Goal: Feedback & Contribution: Contribute content

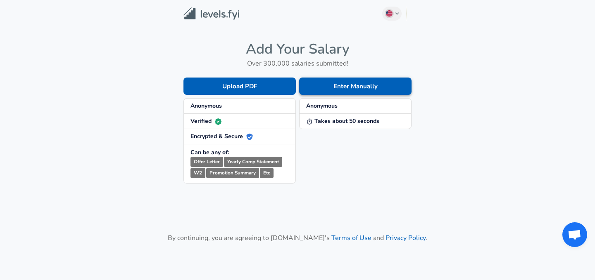
click at [347, 83] on button "Enter Manually" at bounding box center [355, 86] width 112 height 17
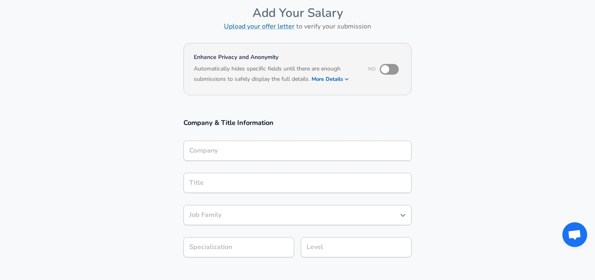
scroll to position [42, 0]
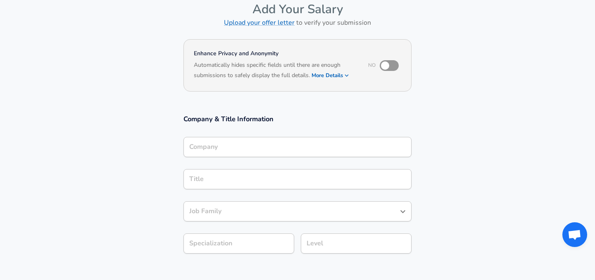
click at [397, 61] on input "checkbox" at bounding box center [384, 66] width 47 height 16
checkbox input "true"
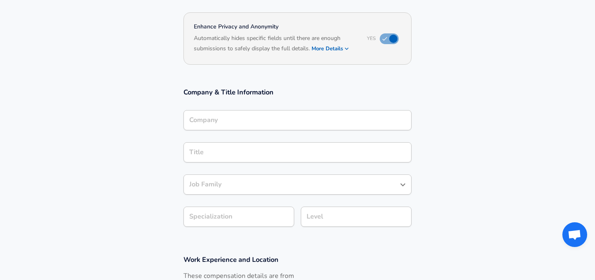
click at [273, 120] on input "Company" at bounding box center [297, 120] width 221 height 13
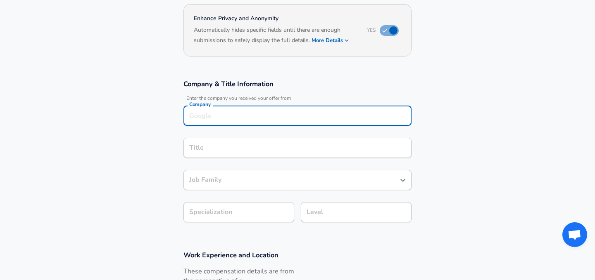
scroll to position [106, 0]
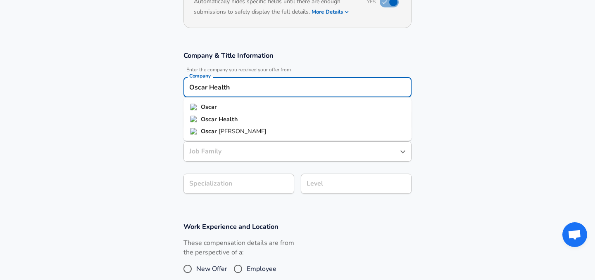
type input "Oscar Health"
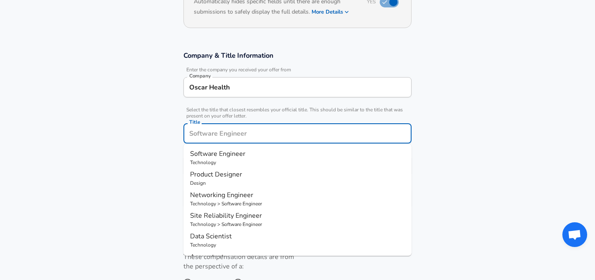
click at [245, 127] on input "Title" at bounding box center [297, 133] width 221 height 13
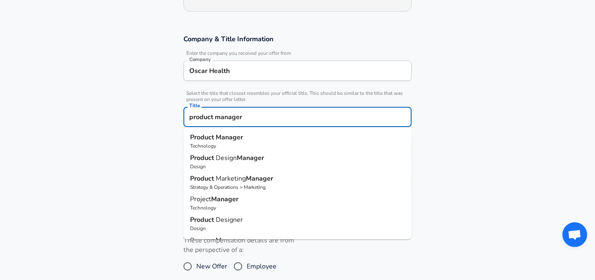
click at [231, 140] on strong "Manager" at bounding box center [229, 137] width 27 height 9
type input "Product Manager"
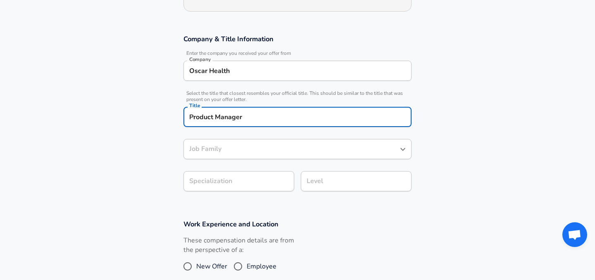
type input "Product Manager"
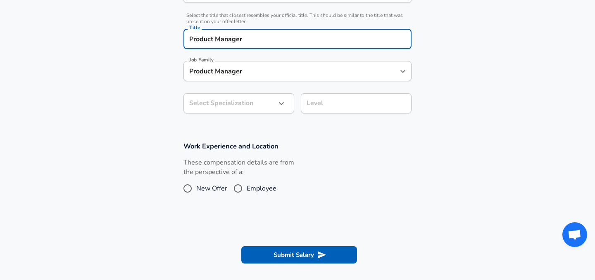
type input "Product Manager"
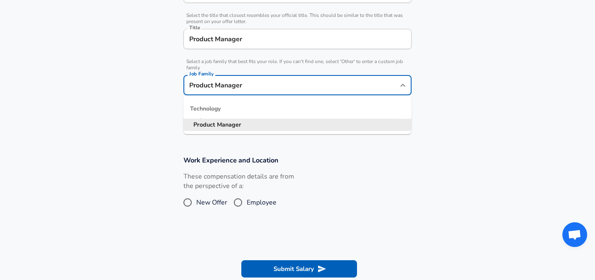
click at [242, 79] on input "Product Manager" at bounding box center [291, 85] width 208 height 13
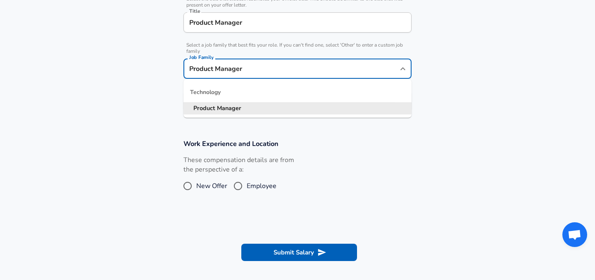
click at [130, 116] on section "Company & Title Information Enter the company you received your offer from Comp…" at bounding box center [297, 30] width 595 height 200
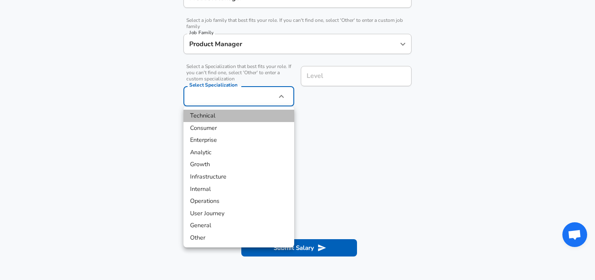
click at [221, 115] on li "Technical" at bounding box center [238, 116] width 111 height 12
type input "Technical"
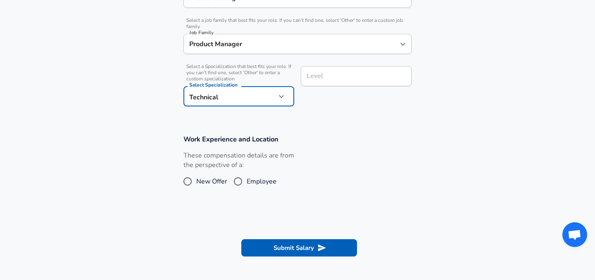
click at [257, 85] on div "Select a Specialization that best fits your role. If you can't find one, select…" at bounding box center [235, 85] width 117 height 52
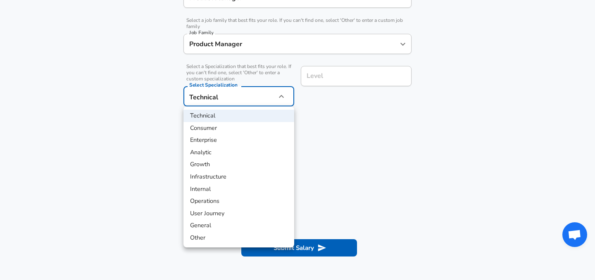
click at [337, 69] on div at bounding box center [297, 140] width 595 height 280
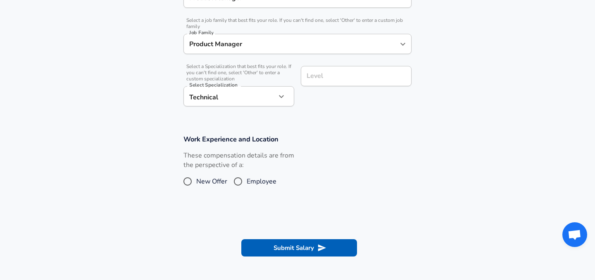
click at [348, 73] on input "Level" at bounding box center [355, 76] width 103 height 13
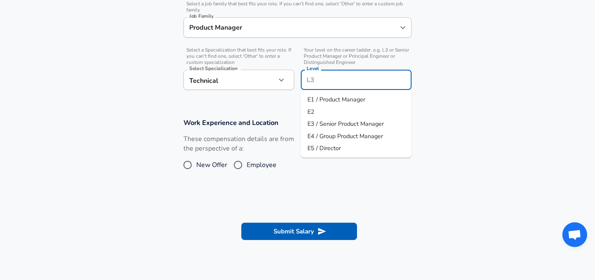
click at [342, 111] on li "E2" at bounding box center [356, 112] width 111 height 12
type input "E2"
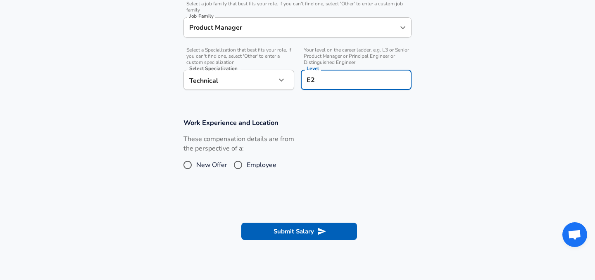
scroll to position [298, 0]
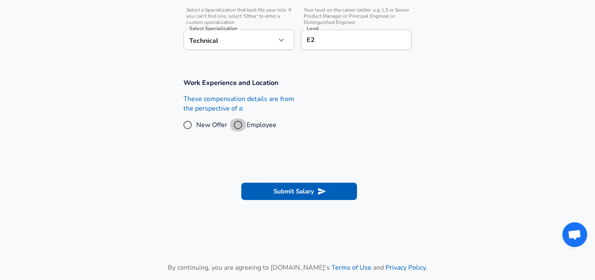
click at [240, 127] on input "Employee" at bounding box center [237, 125] width 17 height 13
radio input "true"
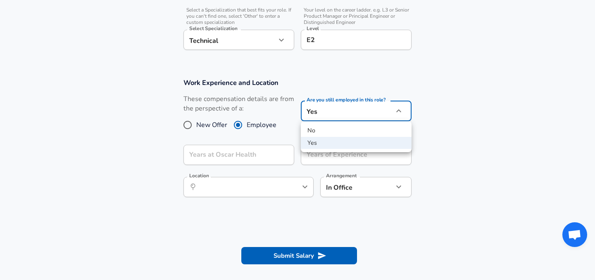
click at [326, 133] on li "No" at bounding box center [356, 131] width 111 height 12
type input "no"
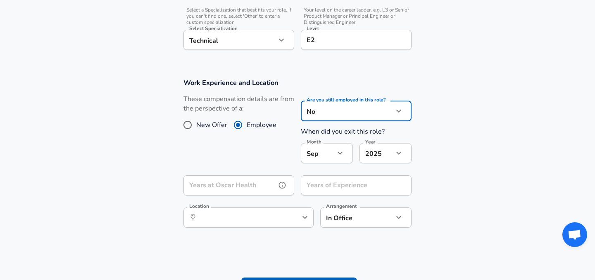
click at [230, 178] on input "Years at Oscar Health" at bounding box center [229, 186] width 93 height 20
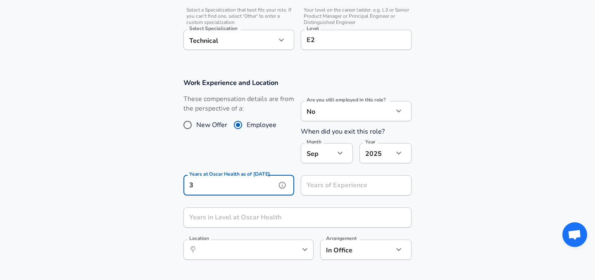
type input "3"
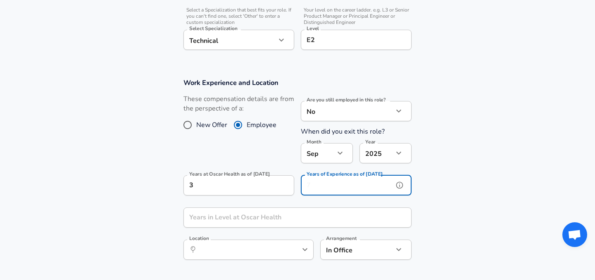
click at [339, 185] on input "Years of Experience as of [DATE]" at bounding box center [347, 186] width 93 height 20
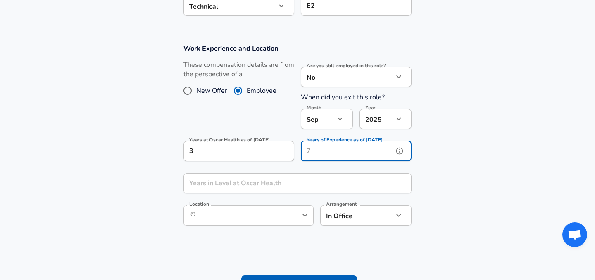
scroll to position [333, 0]
type input "3"
click at [449, 135] on section "Work Experience and Location These compensation details are from the perspectiv…" at bounding box center [297, 139] width 595 height 210
click at [326, 152] on input "3" at bounding box center [347, 151] width 93 height 20
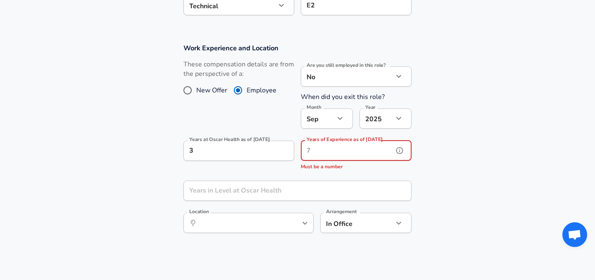
type input "6"
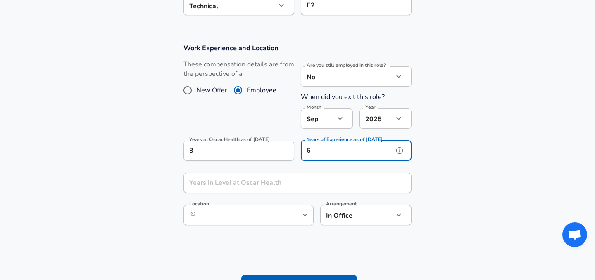
click at [326, 152] on input "6" at bounding box center [347, 151] width 93 height 20
type input "5"
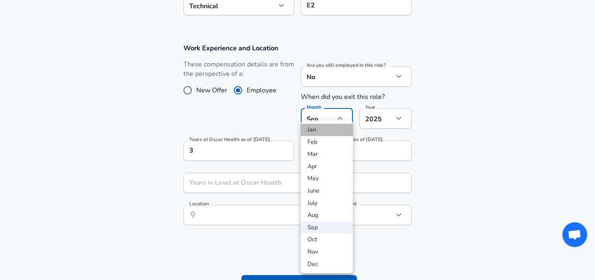
click at [327, 133] on li "Jan" at bounding box center [327, 130] width 52 height 12
type input "1"
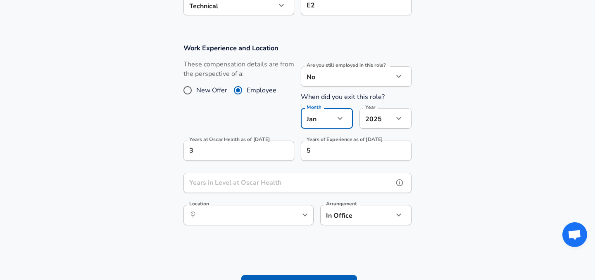
click at [258, 180] on div "Years in Level at Oscar Health Years in Level at [GEOGRAPHIC_DATA]" at bounding box center [297, 184] width 228 height 22
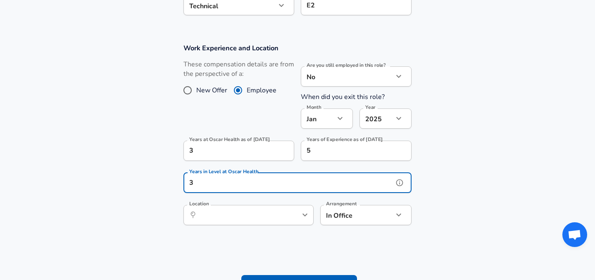
type input "3"
click at [266, 211] on input "Location" at bounding box center [239, 215] width 85 height 13
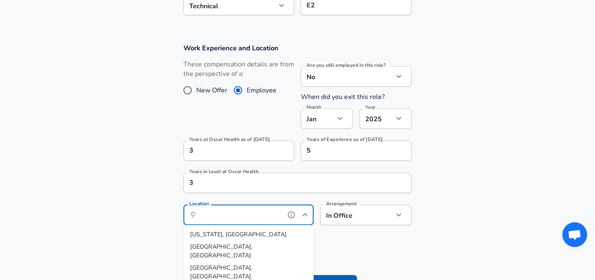
click at [242, 233] on li "[US_STATE], [GEOGRAPHIC_DATA]" at bounding box center [248, 235] width 130 height 12
type input "[US_STATE], [GEOGRAPHIC_DATA]"
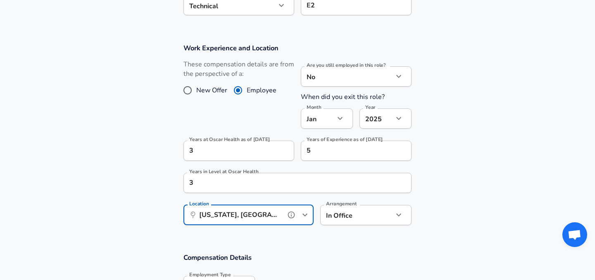
scroll to position [468, 0]
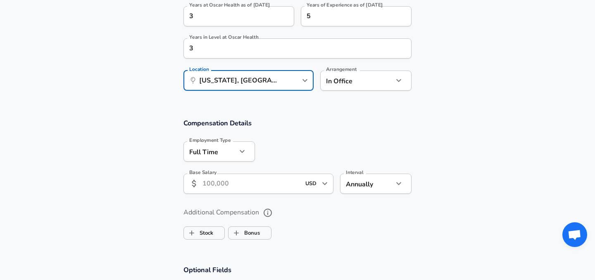
click at [361, 92] on div "Arrangement In Office office Arrangement" at bounding box center [365, 82] width 91 height 22
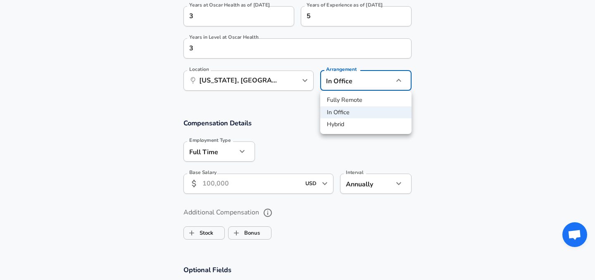
click at [340, 126] on li "Hybrid" at bounding box center [365, 125] width 91 height 12
type input "hybrid"
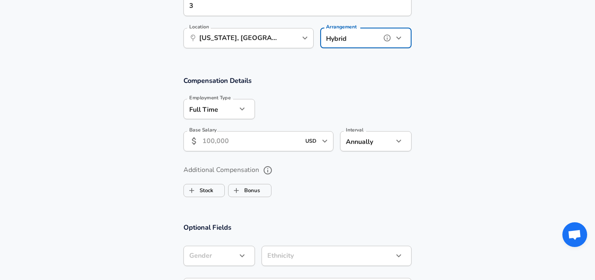
scroll to position [557, 0]
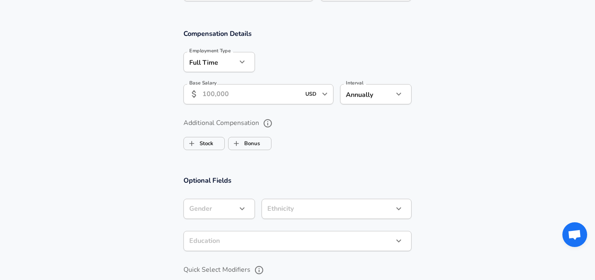
click at [223, 102] on input "Base Salary" at bounding box center [251, 94] width 98 height 20
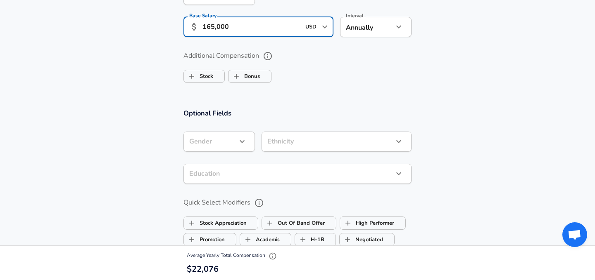
scroll to position [626, 0]
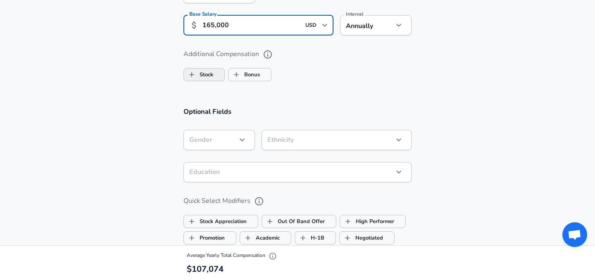
type input "165,000"
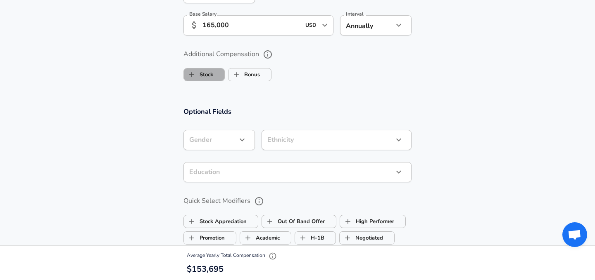
click at [209, 76] on label "Stock" at bounding box center [198, 75] width 29 height 16
checkbox input "true"
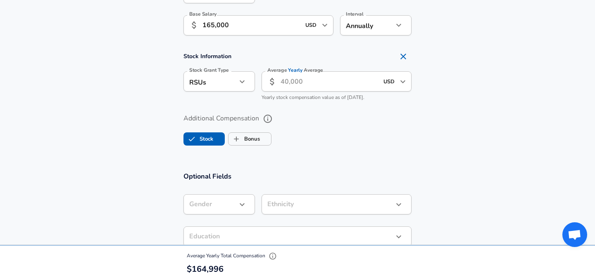
click at [320, 81] on input "Average Yearly Average" at bounding box center [329, 81] width 98 height 20
type input "30,000"
click at [421, 112] on section "Additional Compensation Stock Bonus" at bounding box center [297, 127] width 595 height 44
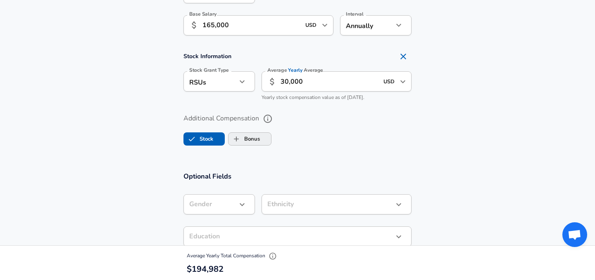
click at [254, 139] on label "Bonus" at bounding box center [243, 139] width 31 height 16
checkbox input "true"
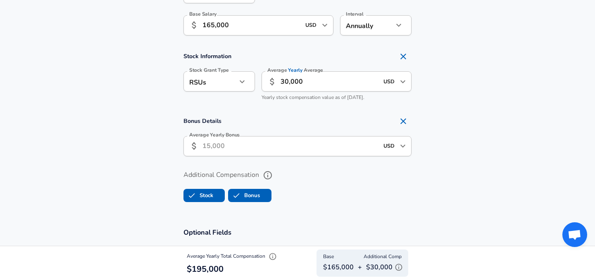
click at [259, 140] on input "Average Yearly Bonus" at bounding box center [290, 146] width 176 height 20
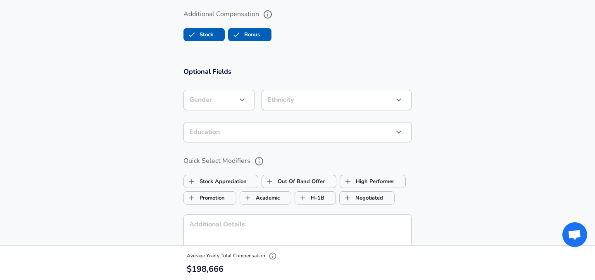
scroll to position [788, 0]
type input "15,000"
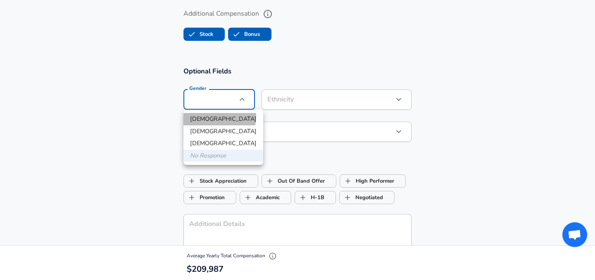
click at [207, 116] on li "[DEMOGRAPHIC_DATA]" at bounding box center [223, 119] width 80 height 12
type input "[DEMOGRAPHIC_DATA]"
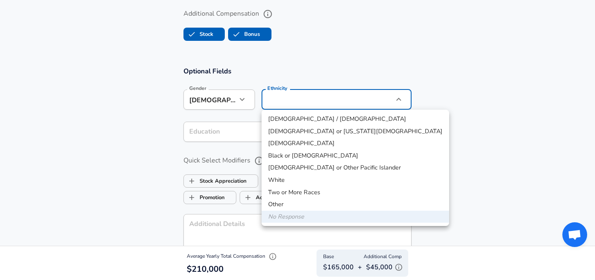
click at [148, 141] on div at bounding box center [297, 140] width 595 height 280
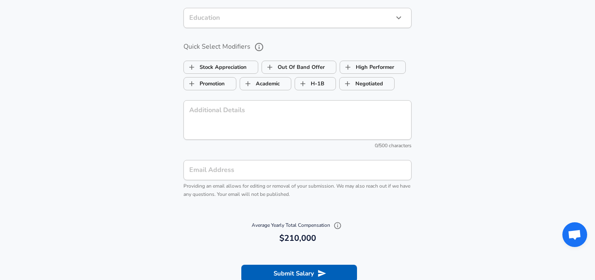
scroll to position [945, 0]
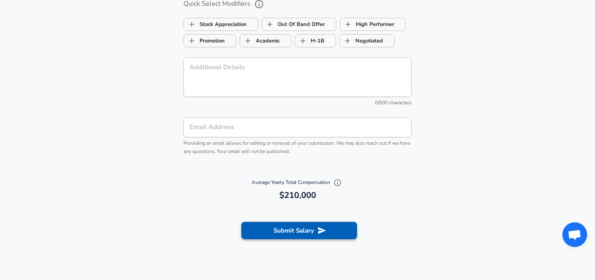
click at [308, 235] on button "Submit Salary" at bounding box center [299, 230] width 116 height 17
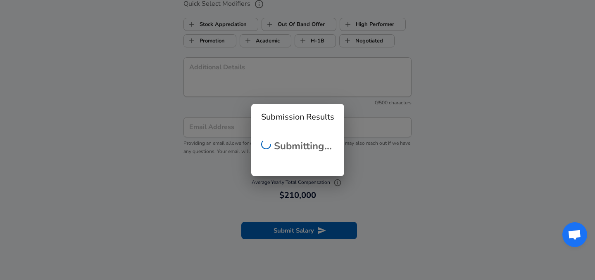
checkbox input "false"
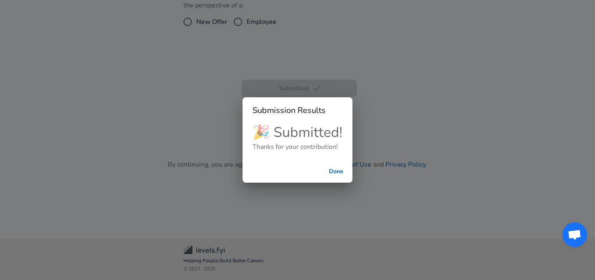
scroll to position [207, 0]
